Goal: Navigation & Orientation: Find specific page/section

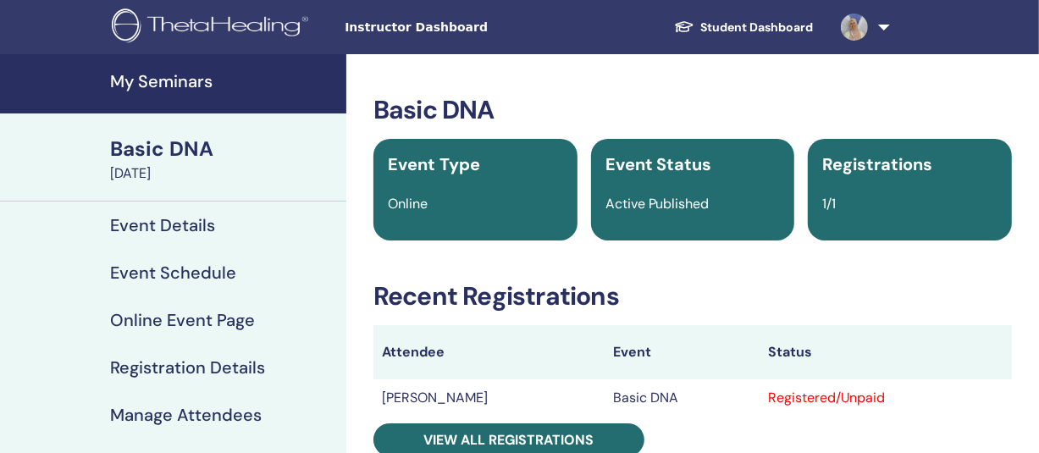
drag, startPoint x: 0, startPoint y: 0, endPoint x: 173, endPoint y: 80, distance: 190.2
click at [173, 80] on h4 "My Seminars" at bounding box center [223, 81] width 226 height 20
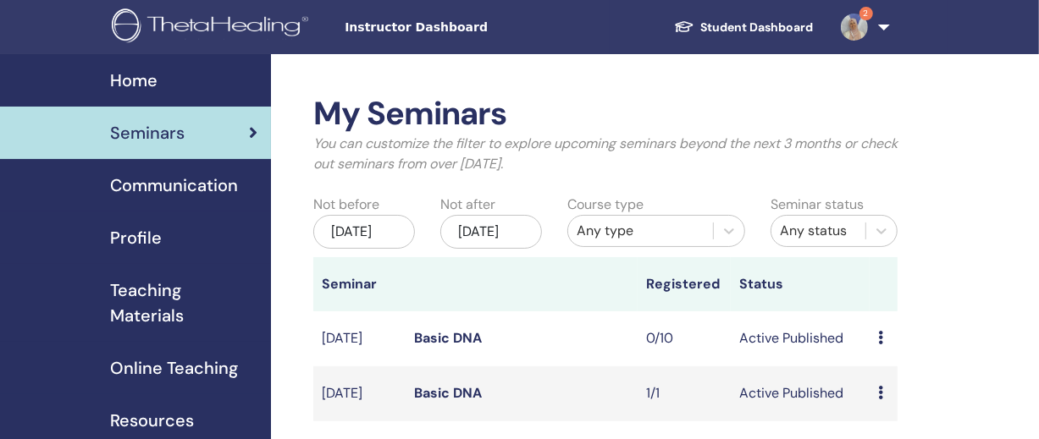
click at [143, 81] on span "Home" at bounding box center [133, 80] width 47 height 25
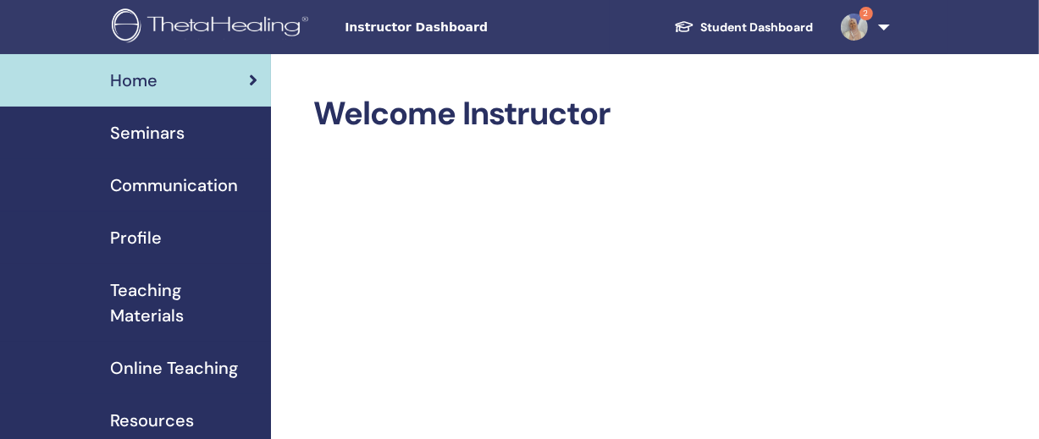
click at [767, 15] on link "Student Dashboard" at bounding box center [744, 27] width 167 height 31
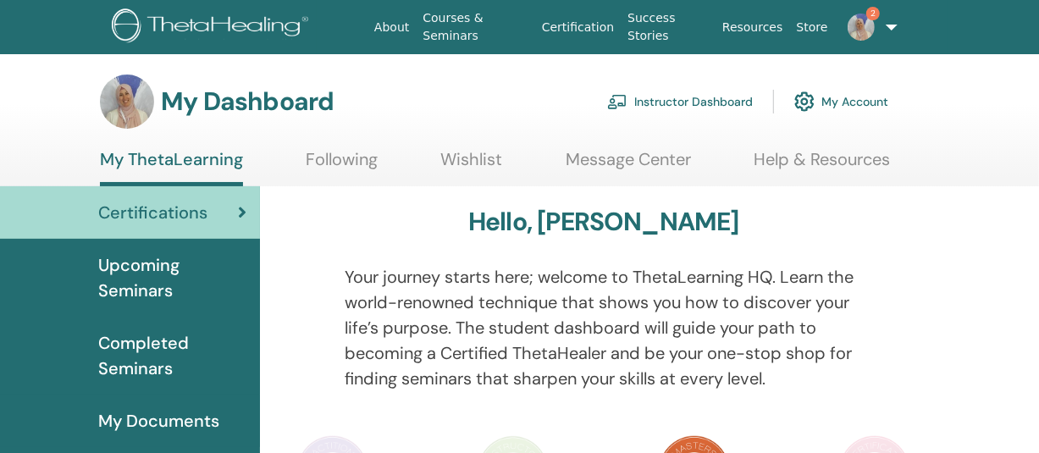
click at [502, 25] on link "Courses & Seminars" at bounding box center [475, 27] width 119 height 49
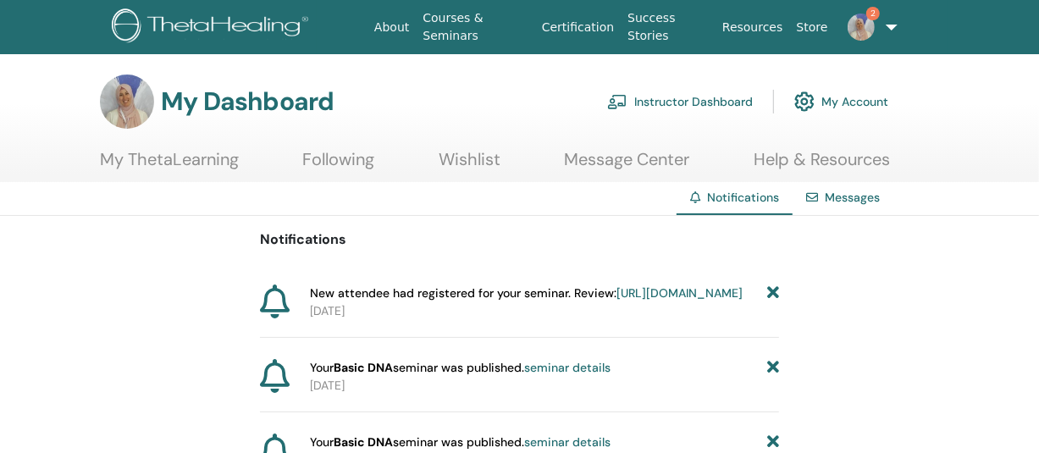
click at [452, 24] on link "Courses & Seminars" at bounding box center [475, 27] width 119 height 49
